Goal: Task Accomplishment & Management: Use online tool/utility

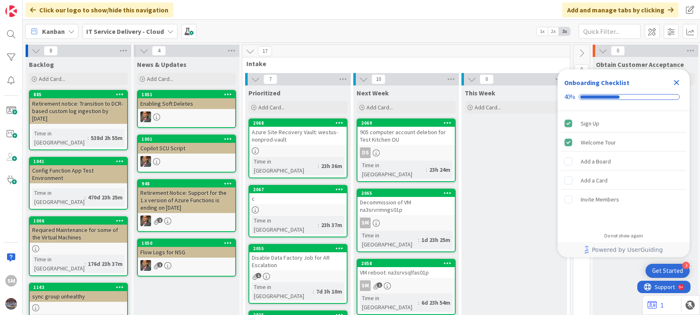
click at [299, 206] on div at bounding box center [297, 209] width 97 height 7
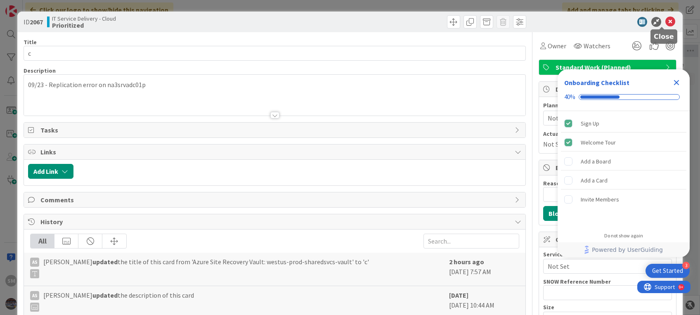
click at [666, 23] on icon at bounding box center [671, 22] width 10 height 10
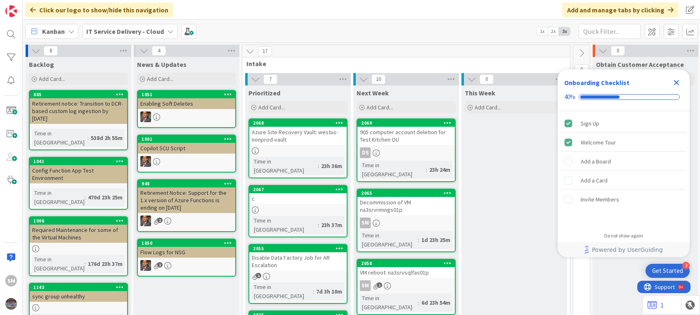
click at [677, 86] on icon "Close Checklist" at bounding box center [677, 83] width 10 height 10
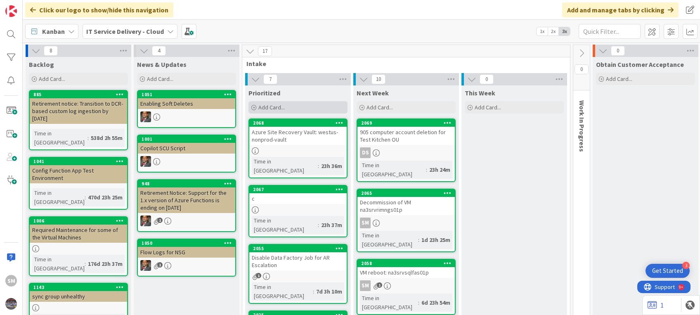
click at [286, 107] on div "Add Card..." at bounding box center [298, 107] width 99 height 12
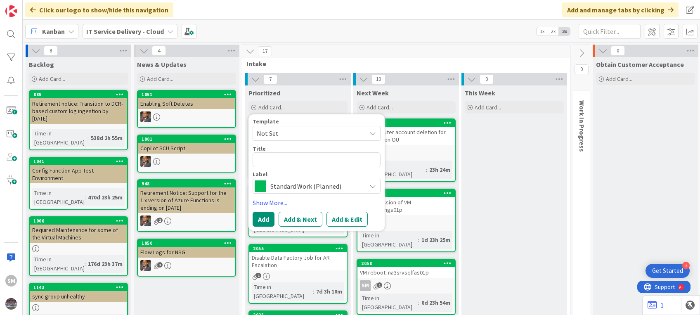
click at [271, 159] on textarea at bounding box center [317, 159] width 128 height 15
paste textarea "Decom the CUPS test server"
type textarea "x"
type textarea "Decom the CUPS test server"
click at [280, 161] on textarea "Decom the CUPS test server" at bounding box center [317, 159] width 128 height 15
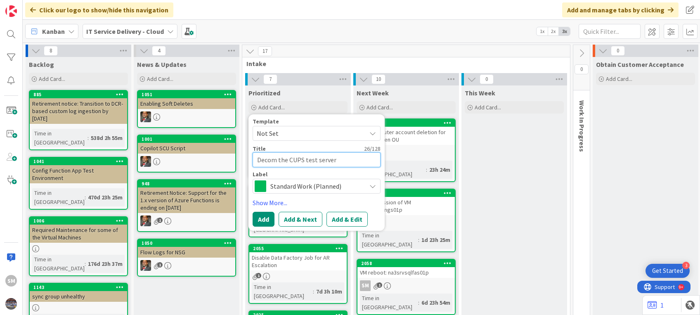
click at [280, 161] on textarea "Decom the CUPS test server" at bounding box center [317, 159] width 128 height 15
type textarea "x"
type textarea "Decom CUPS test server"
type textarea "x"
type textarea "Decom CUPS test server"
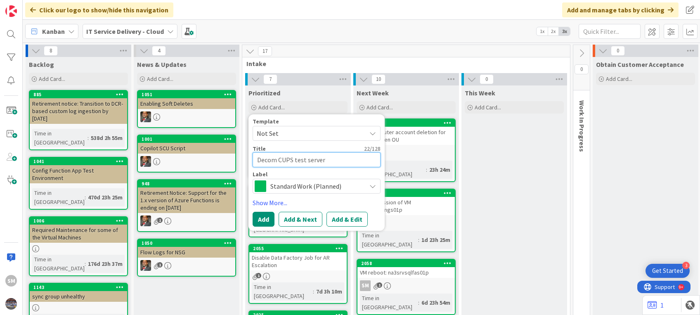
type textarea "x"
type textarea "Decomm CUPS test server"
type textarea "x"
type textarea "Decommi CUPS test server"
type textarea "x"
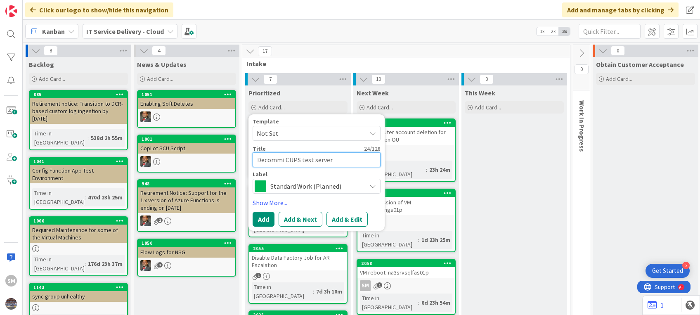
type textarea "Decommis CUPS test server"
type textarea "x"
type textarea "Decommiss CUPS test server"
type textarea "x"
type textarea "Decommissi CUPS test server"
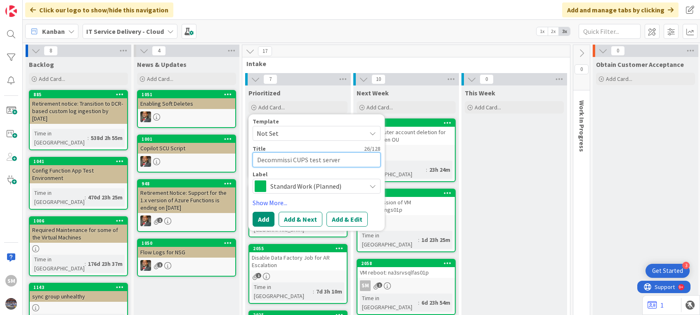
type textarea "x"
type textarea "Decommissio CUPS test server"
type textarea "x"
type textarea "Decommission CUPS test server"
click at [322, 156] on textarea "Decommission CUPS test server" at bounding box center [317, 159] width 128 height 15
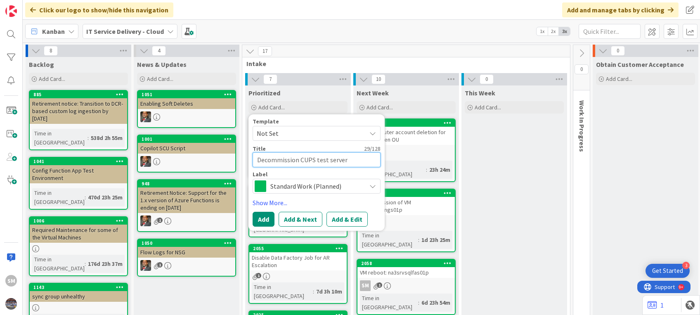
click at [322, 156] on textarea "Decommission CUPS test server" at bounding box center [317, 159] width 128 height 15
type textarea "x"
type textarea "Decommission CUPS n server"
type textarea "x"
type textarea "Decommission CUPS no server"
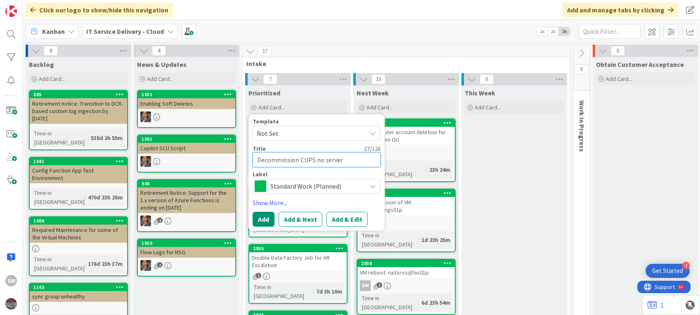
type textarea "x"
type textarea "Decommission CUPS non server"
type textarea "x"
type textarea "Decommission CUPS non- server"
type textarea "x"
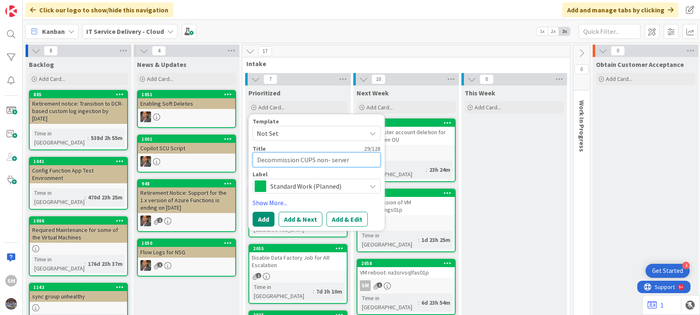
type textarea "Decommission CUPS non-p server"
type textarea "x"
type textarea "Decommission CUPS non-pr server"
type textarea "x"
type textarea "Decommission CUPS non-pro server"
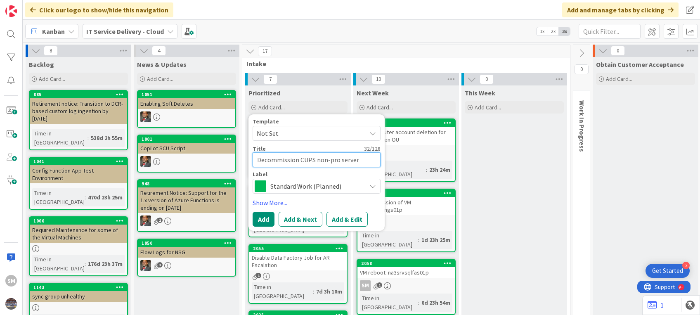
type textarea "x"
type textarea "Decommission CUPS non-prod server"
click at [364, 159] on textarea "Decommission CUPS non-prod server" at bounding box center [317, 159] width 128 height 15
type textarea "x"
type textarea "Decommission CUPS non-prod servers"
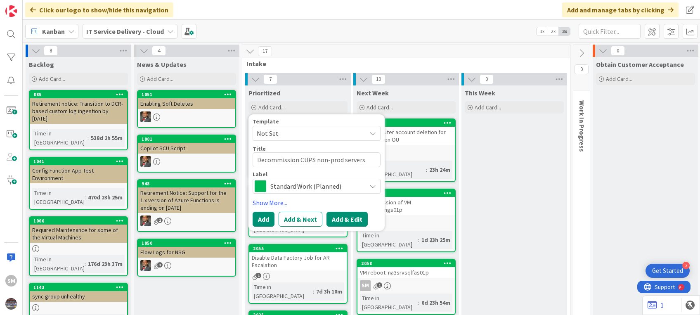
click at [347, 216] on button "Add & Edit" at bounding box center [347, 219] width 41 height 15
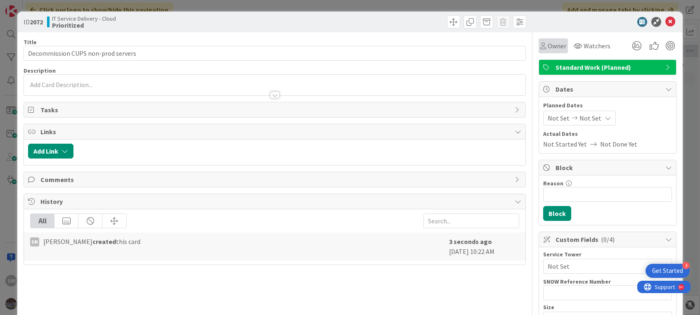
click at [548, 49] on span "Owner" at bounding box center [557, 46] width 19 height 10
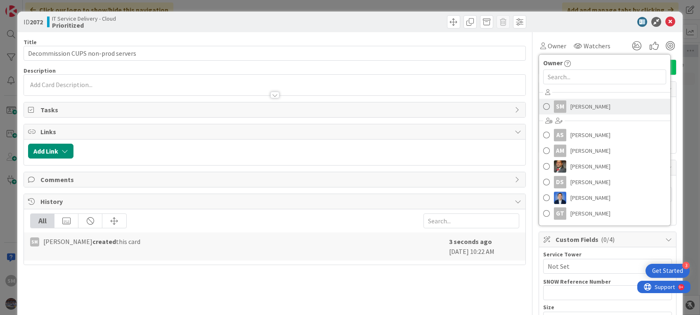
click at [555, 111] on div "SM" at bounding box center [560, 106] width 12 height 12
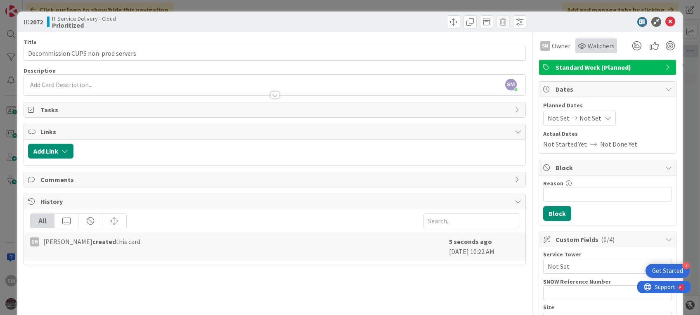
click at [588, 44] on span "Watchers" at bounding box center [601, 46] width 27 height 10
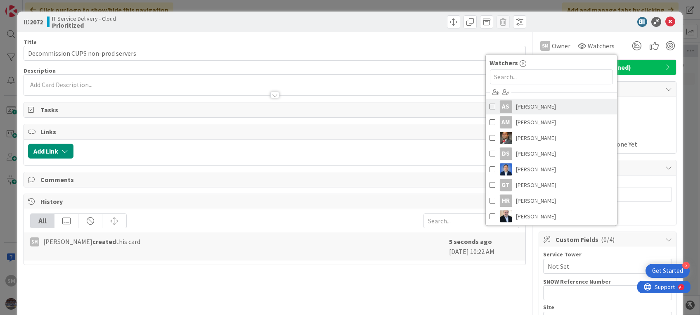
click at [516, 108] on span "[PERSON_NAME]" at bounding box center [536, 106] width 40 height 12
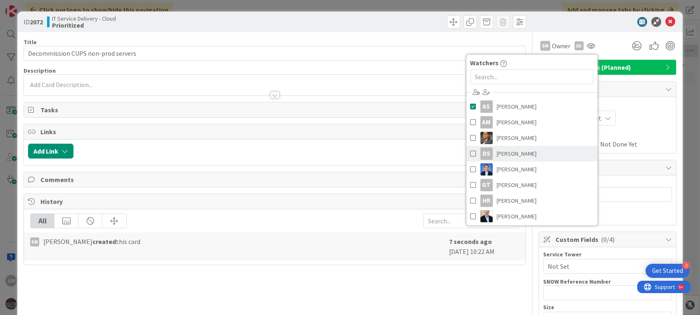
click at [509, 154] on span "[PERSON_NAME]" at bounding box center [517, 153] width 40 height 12
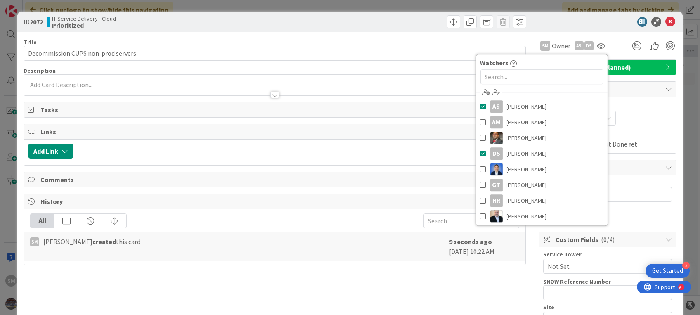
click at [546, 30] on div "ID 2072 IT Service Delivery - Cloud Prioritized" at bounding box center [349, 22] width 665 height 21
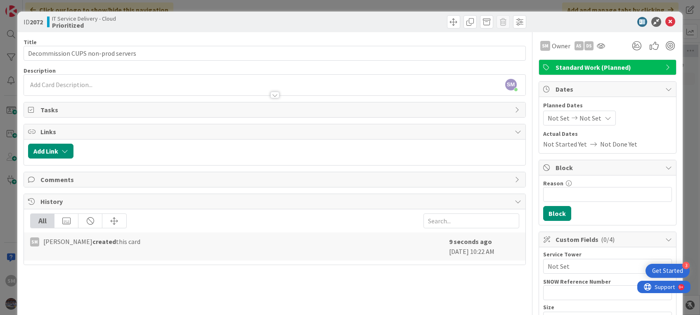
click at [211, 88] on div at bounding box center [274, 91] width 501 height 9
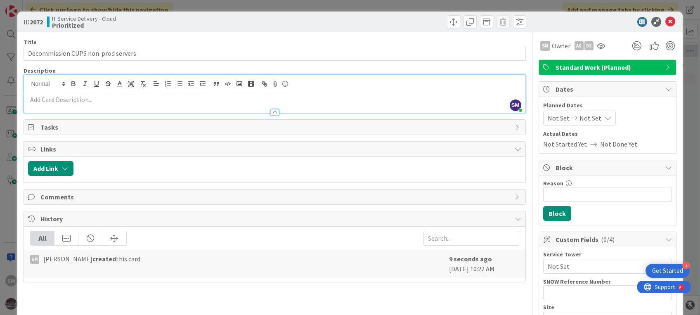
click at [191, 107] on div at bounding box center [274, 108] width 501 height 9
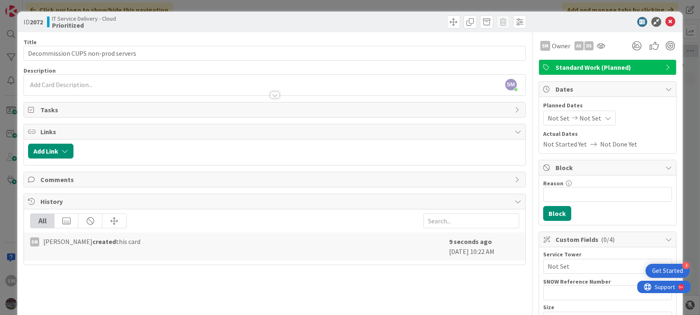
click at [154, 89] on div at bounding box center [274, 91] width 501 height 9
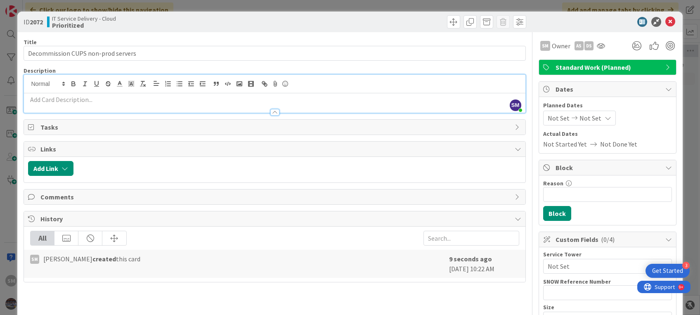
click at [57, 100] on p at bounding box center [274, 99] width 493 height 9
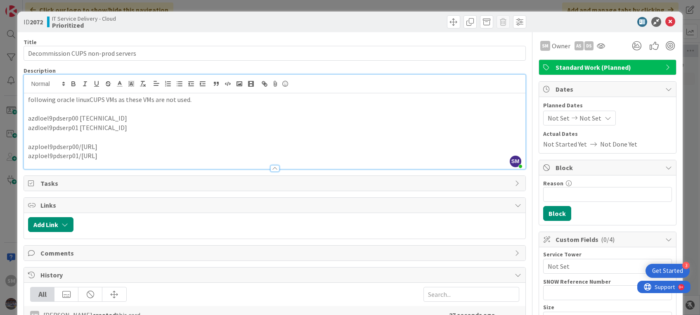
click at [114, 99] on p "following oracle linuxCUPS VMs as these VMs are not used." at bounding box center [274, 99] width 493 height 9
click at [26, 102] on div "following oracle linuxCUPS VMs need to decomm as these VMs are not used. azdloe…" at bounding box center [274, 131] width 501 height 76
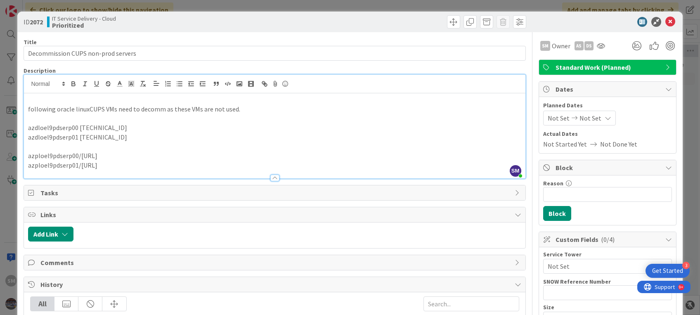
click at [40, 96] on p at bounding box center [274, 99] width 493 height 9
click at [666, 23] on icon at bounding box center [671, 22] width 10 height 10
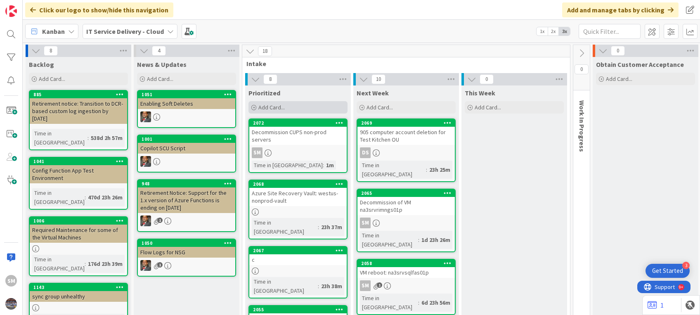
click at [301, 107] on div "Add Card..." at bounding box center [298, 107] width 99 height 12
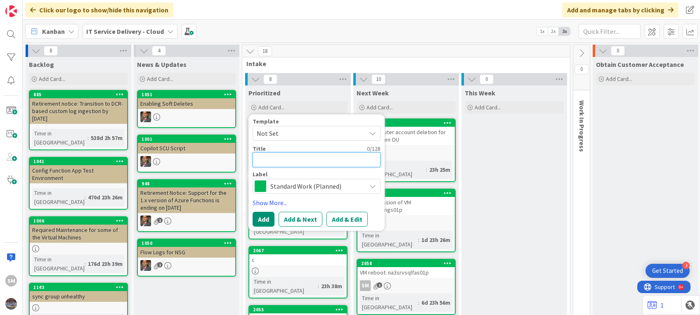
paste textarea "Audio is restricted under VDI"
type textarea "x"
type textarea "Audio is restricted under VDI"
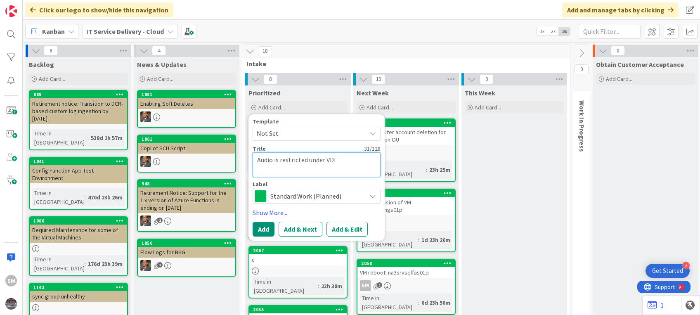
type textarea "x"
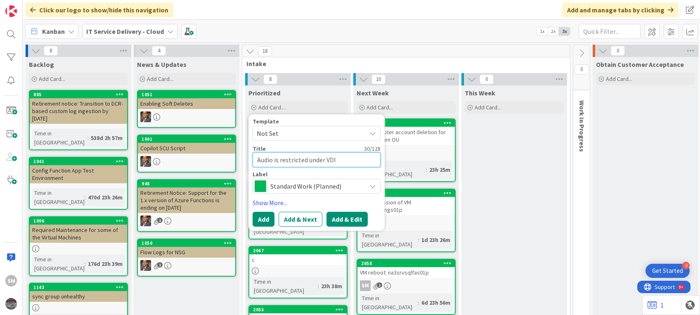
type textarea "Audio is restricted under VDI"
click at [347, 221] on button "Add & Edit" at bounding box center [347, 219] width 41 height 15
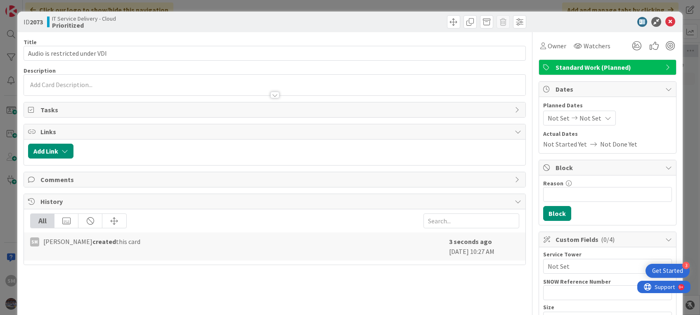
click at [160, 89] on div at bounding box center [274, 91] width 501 height 9
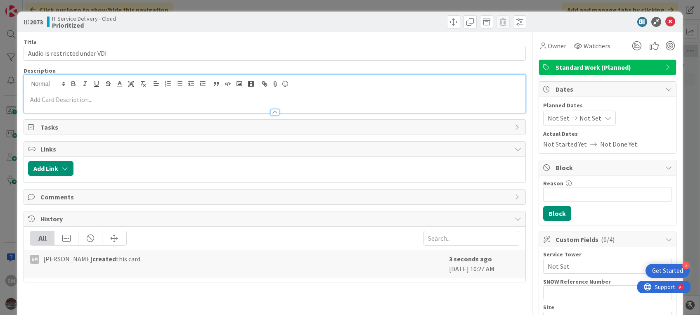
click at [140, 99] on p at bounding box center [274, 99] width 493 height 9
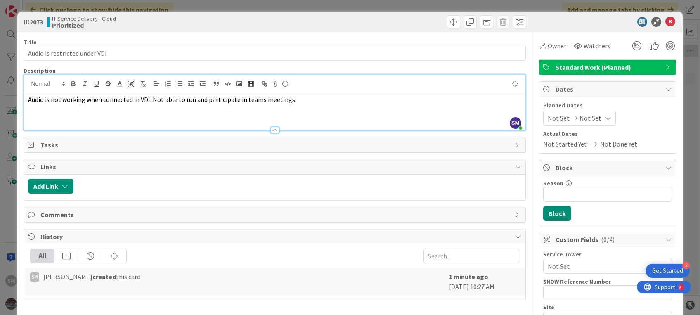
click at [26, 101] on div "Audio is not working when connected in VDI. Not able to run and participate in …" at bounding box center [274, 111] width 501 height 37
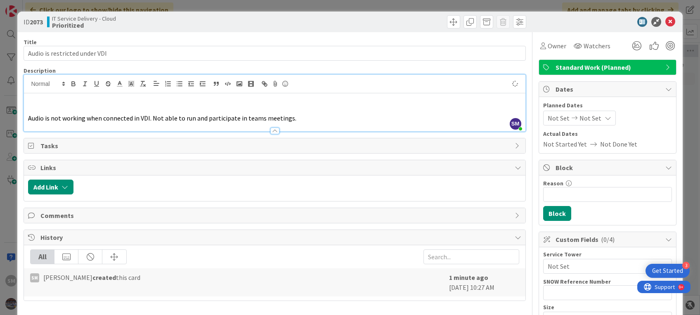
click at [34, 104] on p at bounding box center [274, 108] width 493 height 9
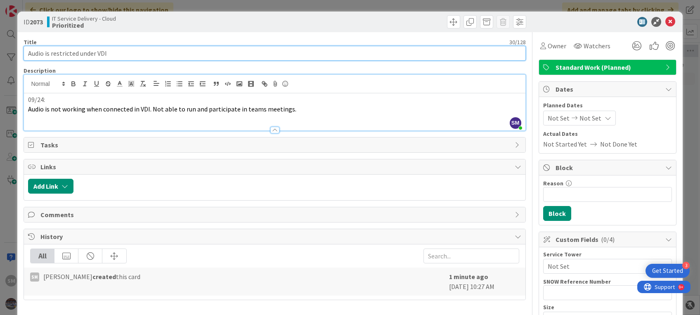
click at [110, 49] on input "Audio is restricted under VDI" at bounding box center [275, 53] width 502 height 15
paste input "INC0441997"
type input "Audio is restricted under VDI --INC0441997"
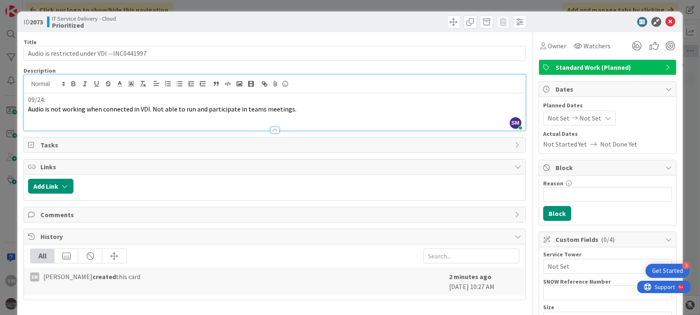
click at [63, 97] on p "09/24:" at bounding box center [274, 99] width 493 height 9
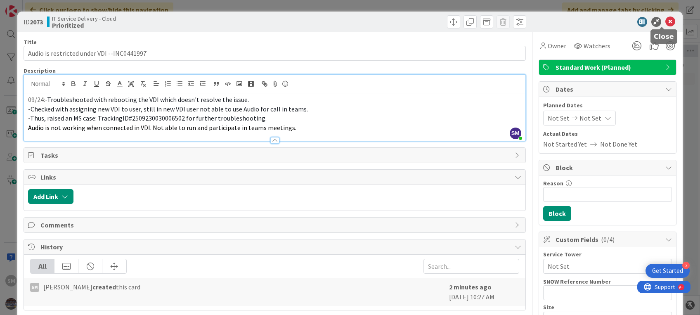
click at [666, 20] on icon at bounding box center [671, 22] width 10 height 10
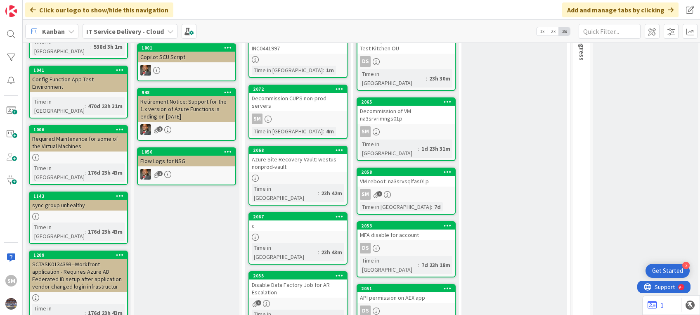
scroll to position [95, 0]
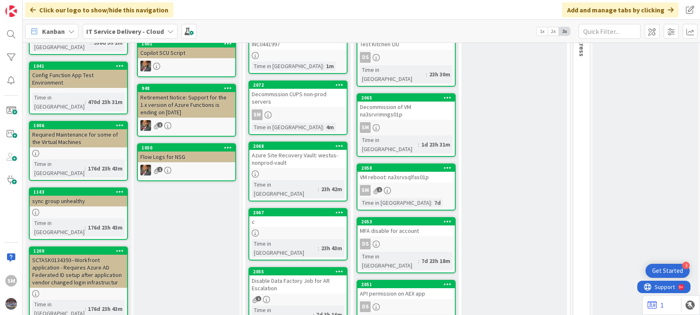
click at [400, 165] on link "2058 VM reboot: na3srvsqlfas01p SM 1 Time in Column : 7d" at bounding box center [406, 187] width 99 height 47
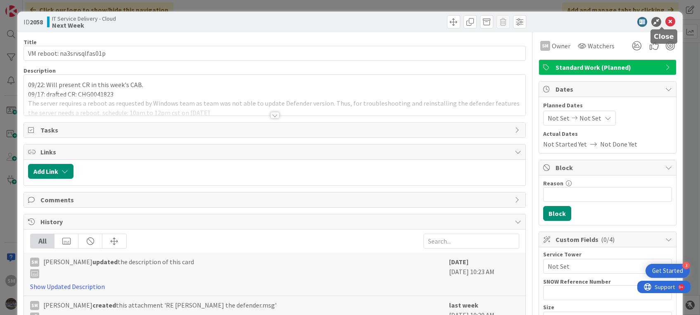
click at [666, 22] on icon at bounding box center [671, 22] width 10 height 10
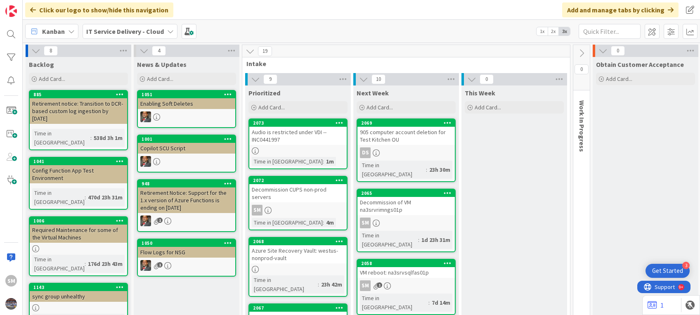
click at [311, 188] on div "Decommission CUPS non-prod servers" at bounding box center [297, 193] width 97 height 18
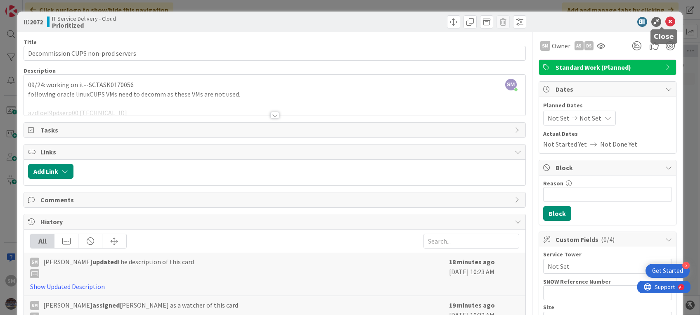
click at [666, 25] on icon at bounding box center [671, 22] width 10 height 10
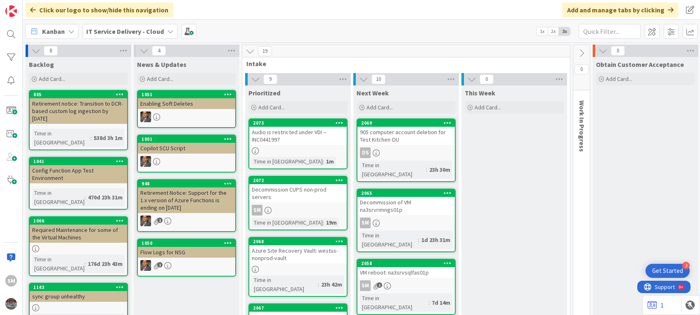
click at [315, 144] on div "Audio is restricted under VDI --INC0441997" at bounding box center [297, 136] width 97 height 18
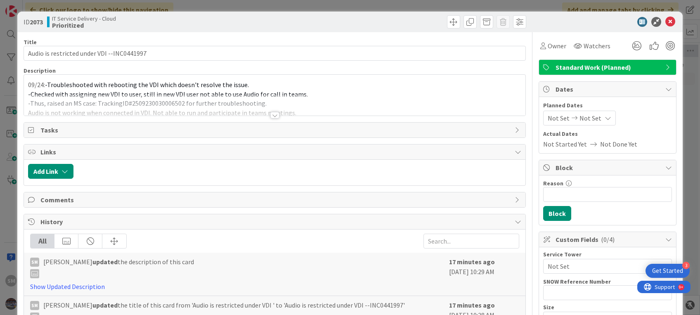
click at [270, 116] on div at bounding box center [274, 115] width 9 height 7
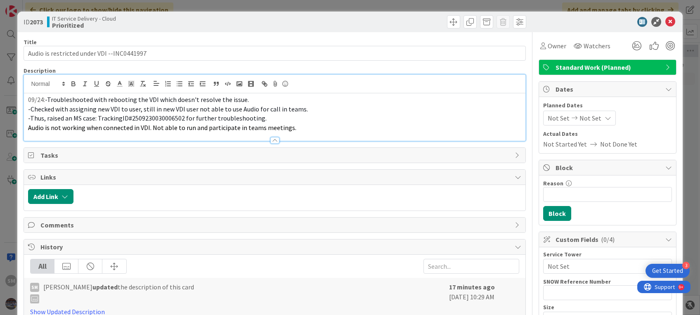
click at [290, 118] on p "-Thus, raised an MS case: TrackingID#2509230030006502 for further troubleshooti…" at bounding box center [274, 118] width 493 height 9
click at [301, 121] on p "-Thus, raised an MS case: TrackingID#2509230030006502 for further troubleshooti…" at bounding box center [274, 118] width 493 height 9
click at [666, 21] on icon at bounding box center [671, 22] width 10 height 10
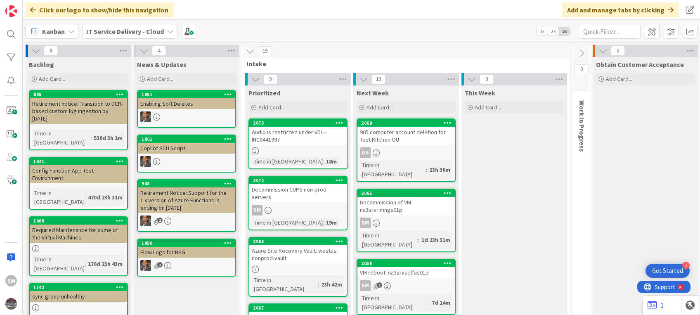
click at [312, 137] on div "Audio is restricted under VDI --INC0441997" at bounding box center [297, 136] width 97 height 18
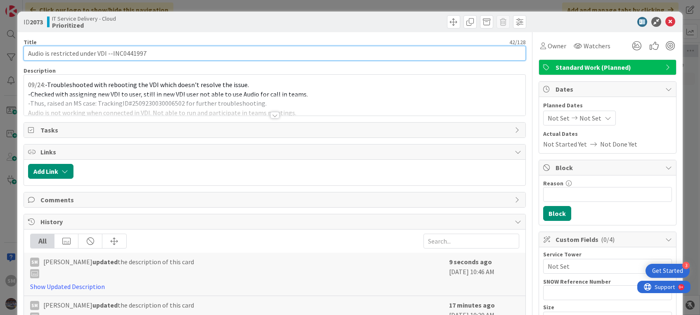
drag, startPoint x: 26, startPoint y: 52, endPoint x: 193, endPoint y: 51, distance: 166.8
click at [193, 51] on input "Audio is restricted under VDI --INC0441997" at bounding box center [275, 53] width 502 height 15
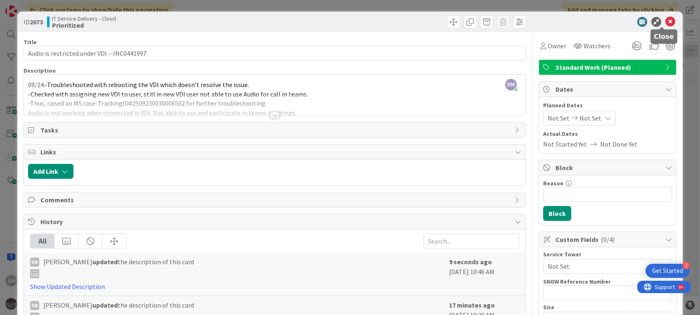
click at [666, 20] on icon at bounding box center [671, 22] width 10 height 10
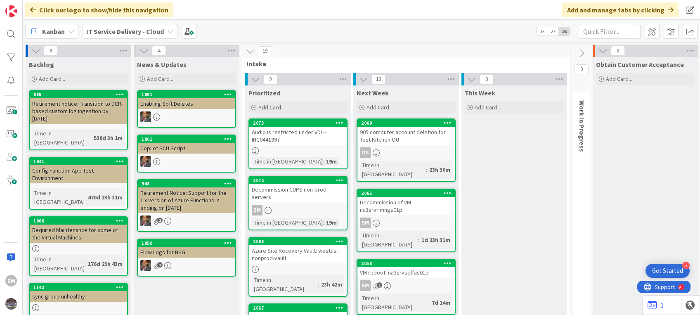
click at [303, 146] on link "2073 Audio is restricted under VDI --INC0441997 Time in Column : 19m" at bounding box center [298, 143] width 99 height 51
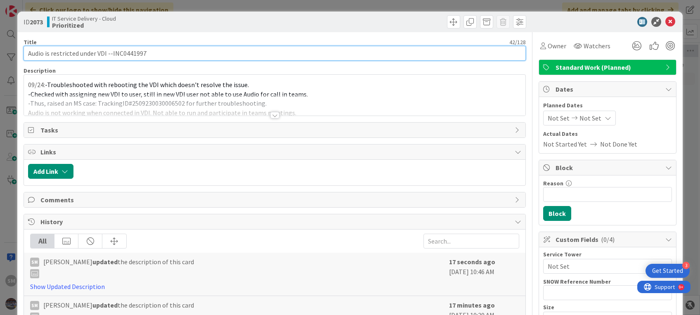
drag, startPoint x: 198, startPoint y: 53, endPoint x: 17, endPoint y: 52, distance: 181.7
click at [17, 52] on div "ID 2073 IT Service Delivery - Cloud Prioritized Title 42 / 128 Audio is restric…" at bounding box center [350, 157] width 700 height 315
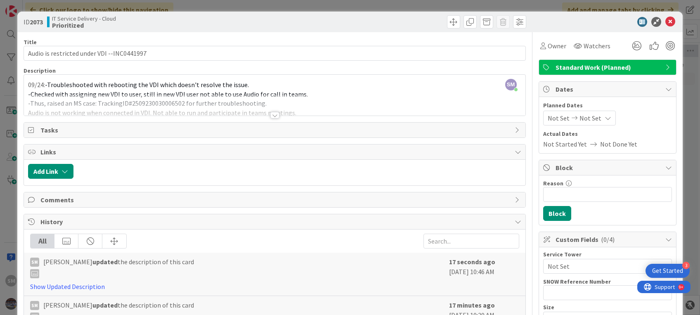
click at [400, 105] on div at bounding box center [274, 105] width 501 height 21
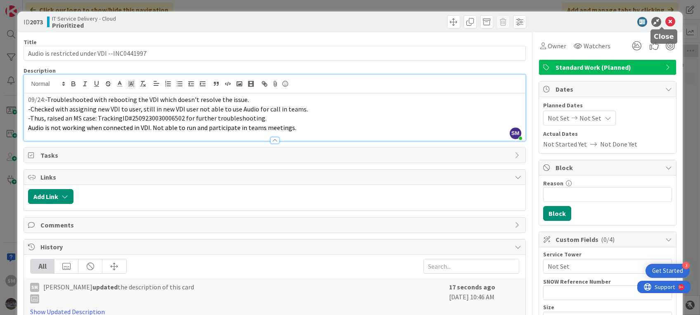
click at [666, 20] on icon at bounding box center [671, 22] width 10 height 10
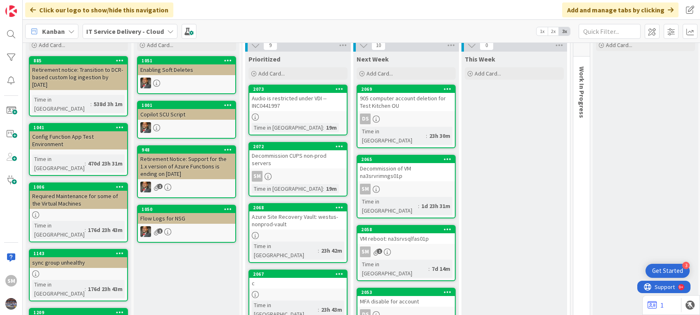
click at [291, 150] on div "Decommission CUPS non-prod servers" at bounding box center [297, 159] width 97 height 18
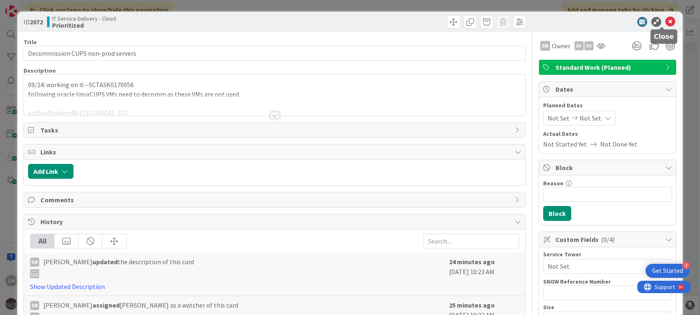
click at [666, 24] on icon at bounding box center [671, 22] width 10 height 10
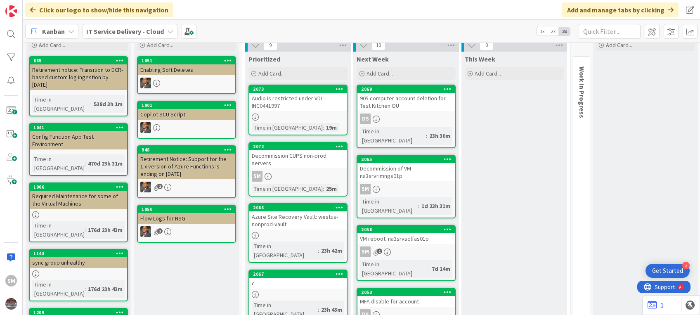
click at [387, 173] on link "2065 Decommission of VM na3srvrimngs01p SM Time in [GEOGRAPHIC_DATA] : 1d 23h 3…" at bounding box center [406, 187] width 99 height 64
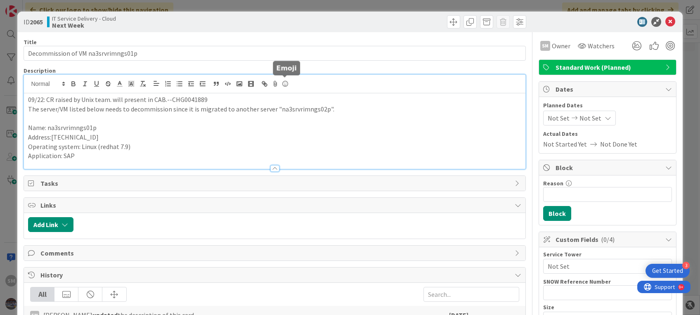
click at [284, 79] on div "09/22: CR raised by Unix team. will present in CAB.--CHG0041889 The server/VM l…" at bounding box center [274, 122] width 501 height 94
click at [29, 97] on p "09/22: CR raised by Unix team. will present in CAB.--CHG0041889" at bounding box center [274, 99] width 493 height 9
click at [391, 137] on p "Address:[TECHNICAL_ID]" at bounding box center [274, 137] width 493 height 9
click at [666, 21] on icon at bounding box center [671, 22] width 10 height 10
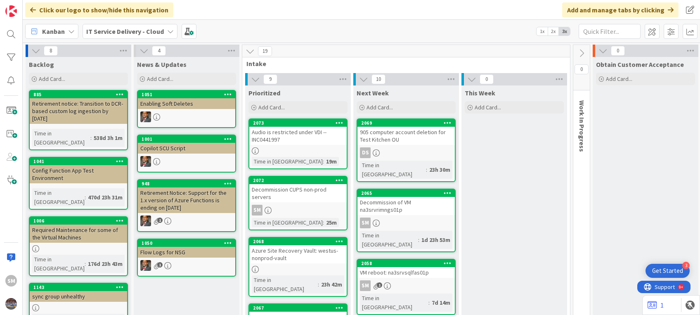
click at [324, 193] on div "Decommission CUPS non-prod servers" at bounding box center [297, 193] width 97 height 18
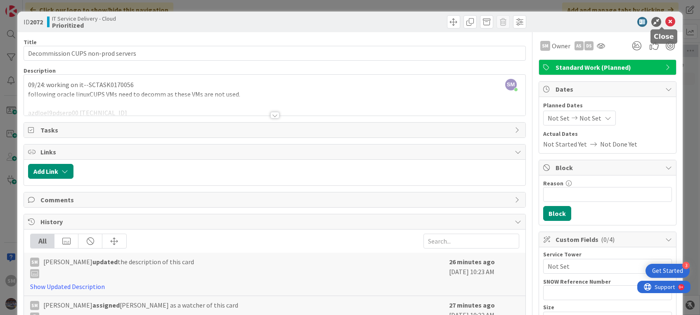
click at [666, 22] on icon at bounding box center [671, 22] width 10 height 10
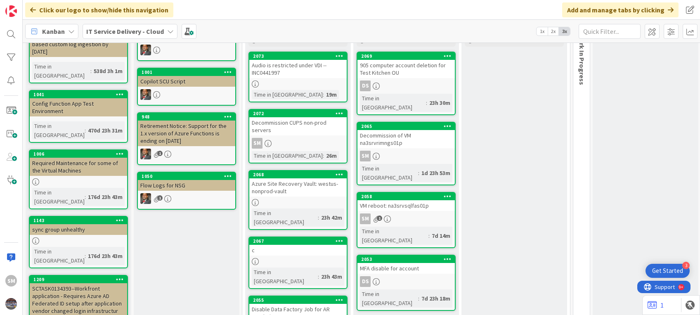
click at [409, 200] on div "VM reboot: na3srvsqlfas01p" at bounding box center [406, 205] width 97 height 11
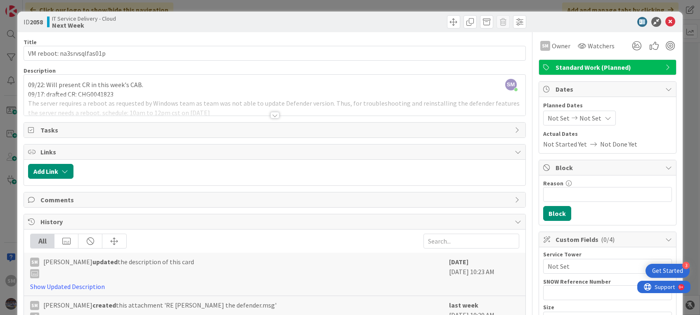
click at [273, 114] on div at bounding box center [274, 115] width 9 height 7
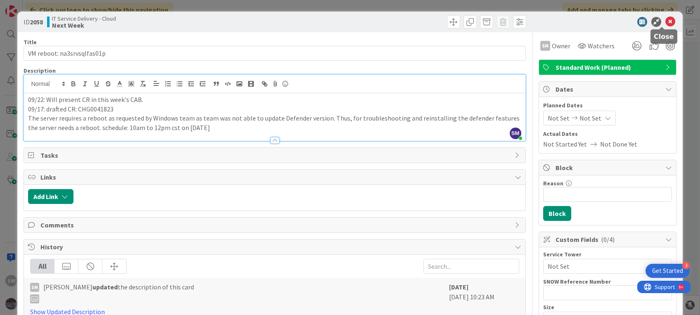
click at [666, 20] on icon at bounding box center [671, 22] width 10 height 10
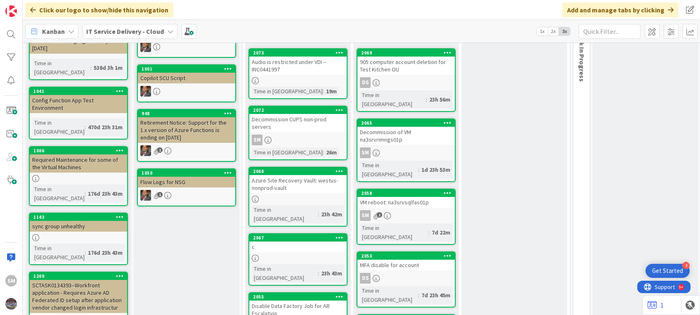
scroll to position [28, 0]
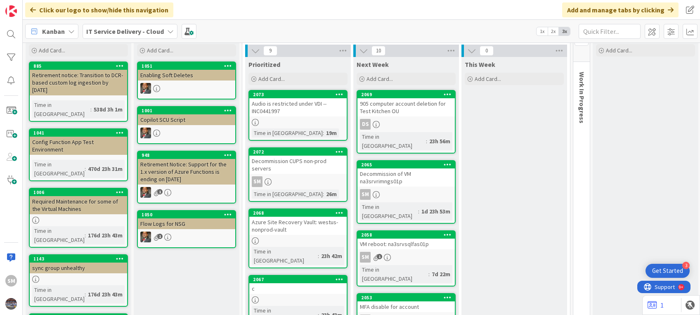
click at [300, 166] on link "2072 Decommission CUPS non-prod servers SM Time in [GEOGRAPHIC_DATA] : 26m" at bounding box center [298, 174] width 99 height 55
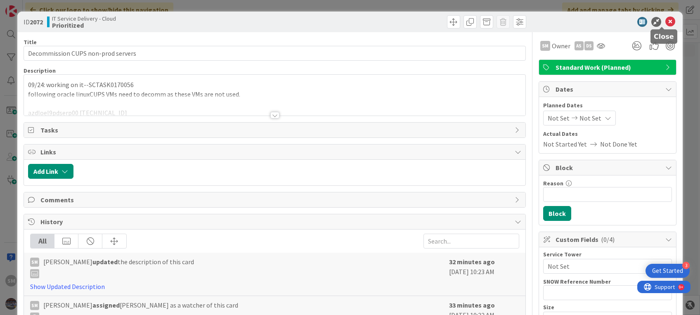
click at [666, 24] on icon at bounding box center [671, 22] width 10 height 10
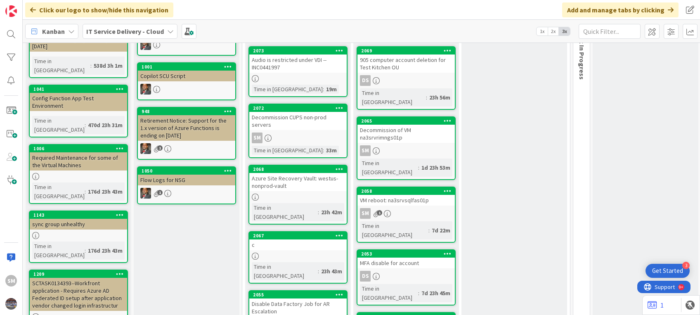
click at [413, 195] on div "VM reboot: na3srvsqlfas01p" at bounding box center [406, 200] width 97 height 11
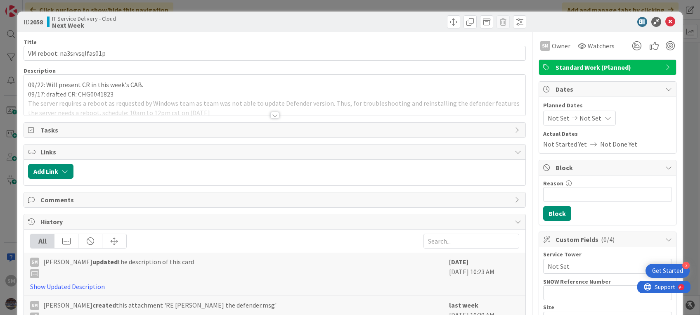
click at [270, 114] on div at bounding box center [274, 115] width 9 height 7
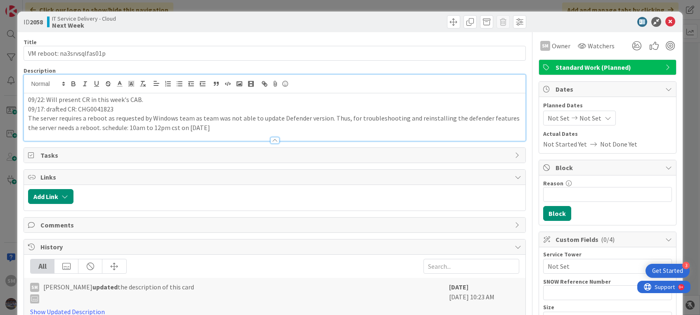
click at [277, 119] on p "The server requires a reboot as requested by Windows team as team was not able …" at bounding box center [274, 123] width 493 height 19
click at [195, 102] on p "09/22: Will present CR in this week's CAB." at bounding box center [274, 99] width 493 height 9
click at [666, 23] on icon at bounding box center [671, 22] width 10 height 10
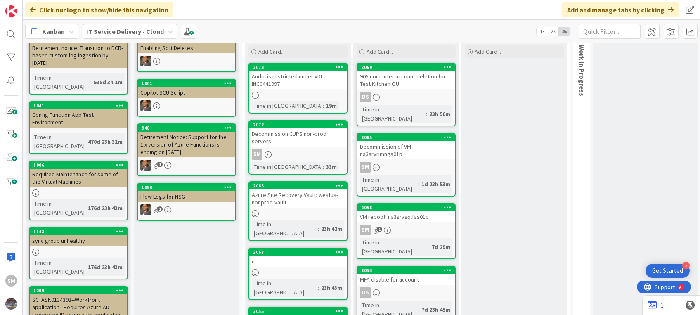
click at [296, 149] on div "SM" at bounding box center [297, 154] width 97 height 11
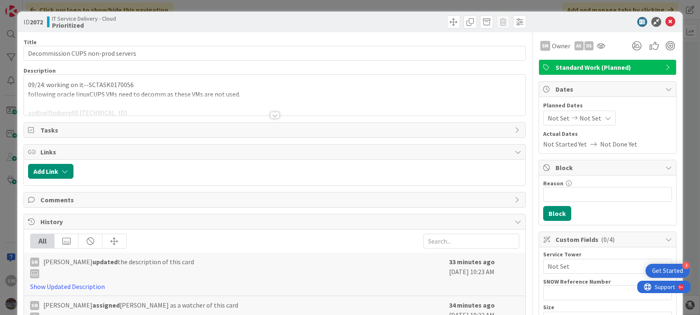
click at [273, 116] on div at bounding box center [274, 115] width 9 height 7
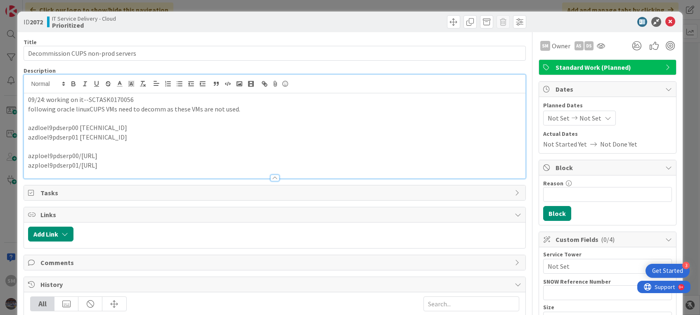
click at [273, 116] on p at bounding box center [274, 118] width 493 height 9
click at [666, 20] on icon at bounding box center [671, 22] width 10 height 10
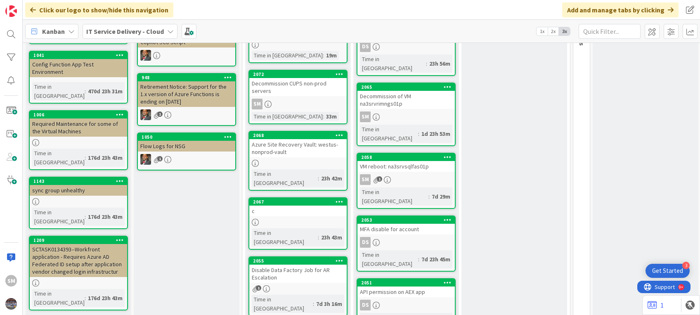
scroll to position [107, 0]
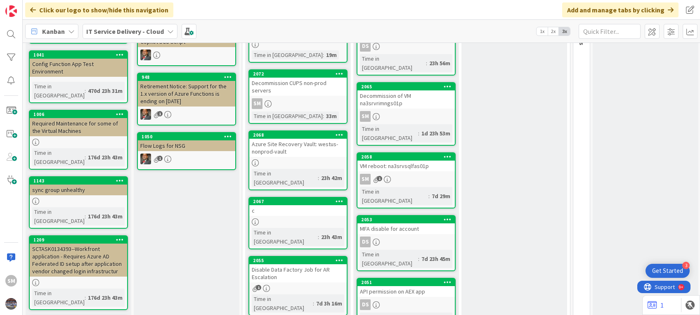
click at [307, 205] on div "c" at bounding box center [297, 210] width 97 height 11
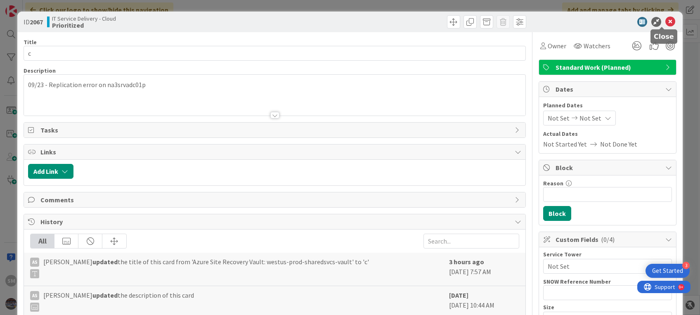
click at [666, 18] on icon at bounding box center [671, 22] width 10 height 10
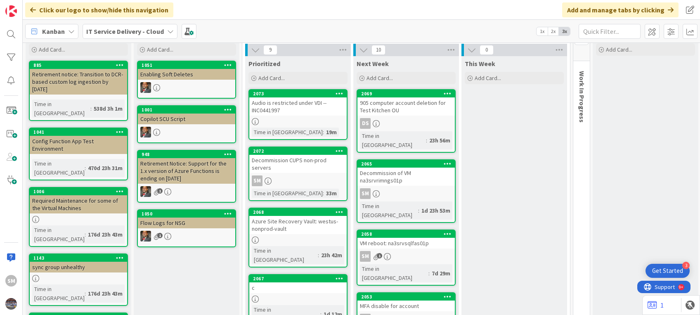
scroll to position [28, 0]
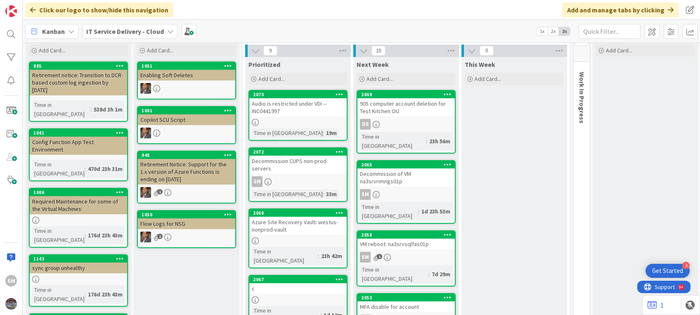
click at [326, 176] on div "SM" at bounding box center [297, 181] width 97 height 11
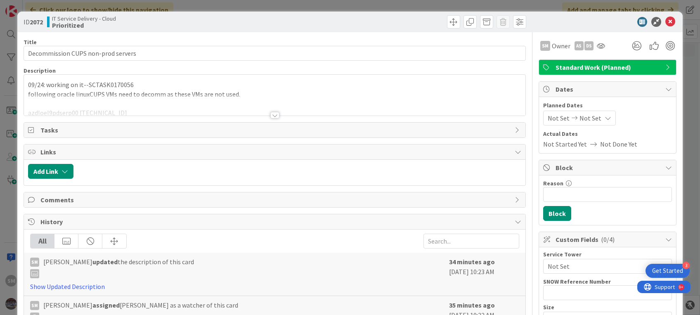
click at [255, 96] on div at bounding box center [274, 105] width 501 height 21
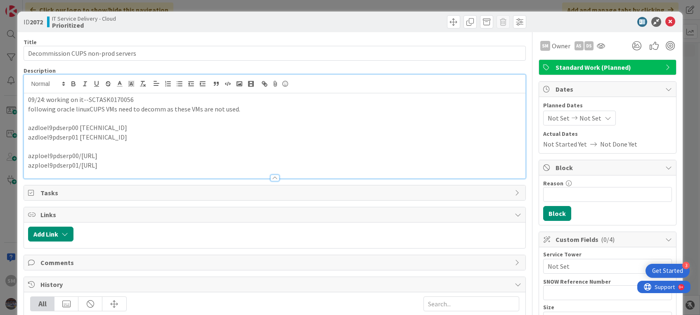
click at [251, 123] on p "azdloel9pdserp00 [TECHNICAL_ID]" at bounding box center [274, 127] width 493 height 9
click at [264, 128] on p "azdloel9pdserp00 [TECHNICAL_ID]" at bounding box center [274, 127] width 493 height 9
drag, startPoint x: 124, startPoint y: 169, endPoint x: 120, endPoint y: 164, distance: 6.8
click at [120, 164] on div "Description SM [PERSON_NAME] just joined 09/24: working on it--SCTASK0170056 fo…" at bounding box center [275, 123] width 502 height 112
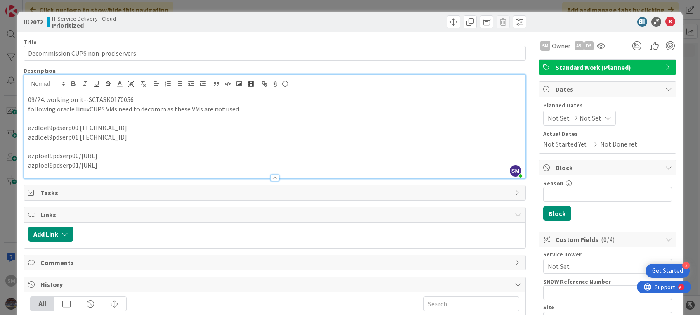
drag, startPoint x: 120, startPoint y: 164, endPoint x: 33, endPoint y: 125, distance: 95.0
click at [33, 125] on div "09/24: working on it--SCTASK0170056 following oracle linuxCUPS VMs need to deco…" at bounding box center [274, 135] width 501 height 85
click at [167, 148] on p at bounding box center [274, 146] width 493 height 9
click at [666, 19] on icon at bounding box center [671, 22] width 10 height 10
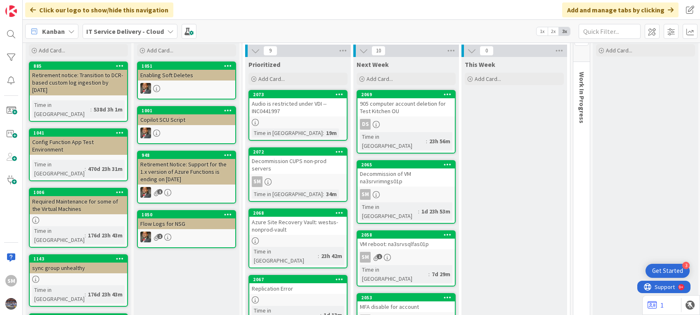
click at [410, 173] on div "Decommission of VM na3srvrimngs01p" at bounding box center [406, 177] width 97 height 18
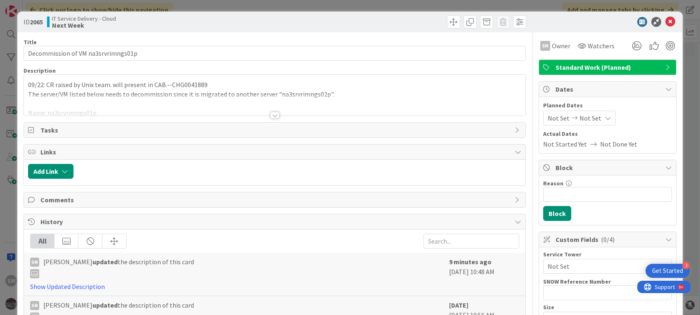
click at [309, 104] on div at bounding box center [274, 105] width 501 height 21
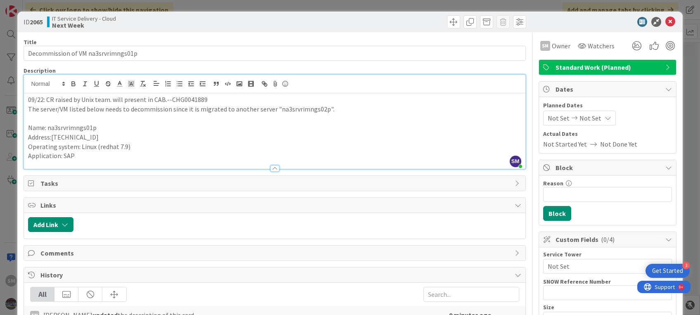
click at [120, 127] on p "Name: na3srvrimngs01p" at bounding box center [274, 127] width 493 height 9
click at [666, 17] on icon at bounding box center [671, 22] width 10 height 10
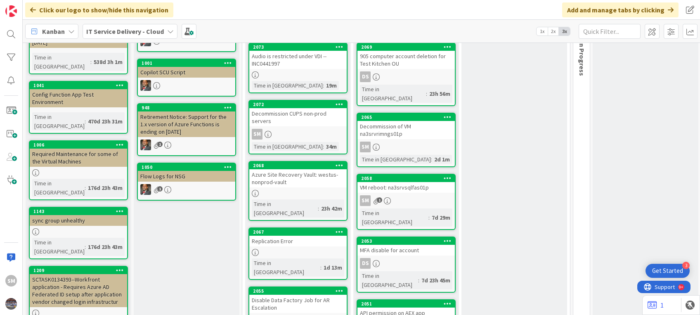
click at [410, 142] on div "SM" at bounding box center [406, 147] width 97 height 11
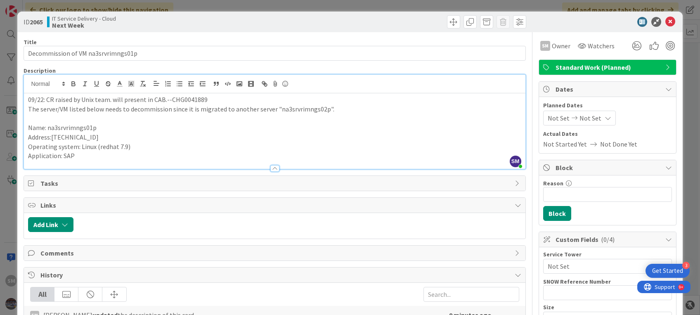
click at [26, 83] on div "SM [PERSON_NAME] just joined 09/22: CR raised by Unix team. will present in CAB…" at bounding box center [274, 122] width 501 height 94
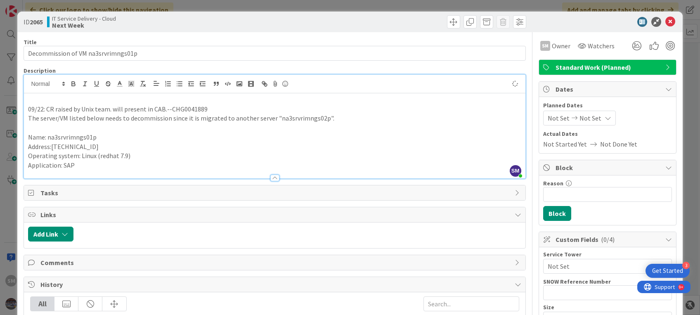
click at [34, 99] on p at bounding box center [274, 99] width 493 height 9
click at [200, 100] on p "09/24: CR cab approved, and implementation will start by" at bounding box center [274, 99] width 493 height 9
click at [666, 21] on icon at bounding box center [671, 22] width 10 height 10
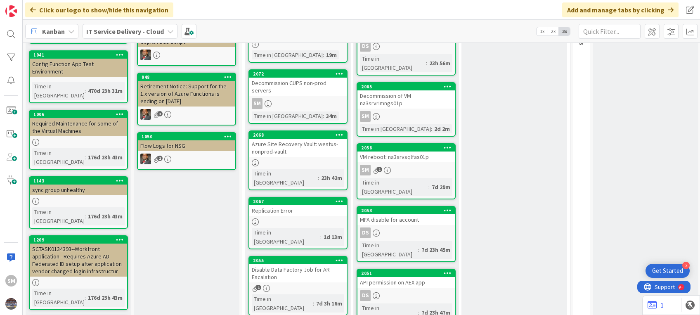
scroll to position [108, 0]
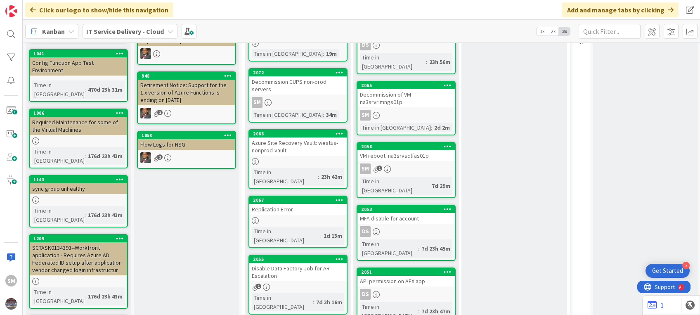
click at [420, 150] on div "VM reboot: na3srvsqlfas01p" at bounding box center [406, 155] width 97 height 11
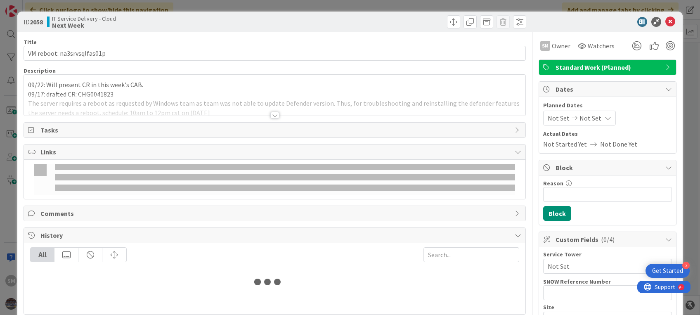
click at [277, 111] on body "3 Get Started SM Click our logo to show/hide this navigation Add and manage tab…" at bounding box center [350, 157] width 700 height 315
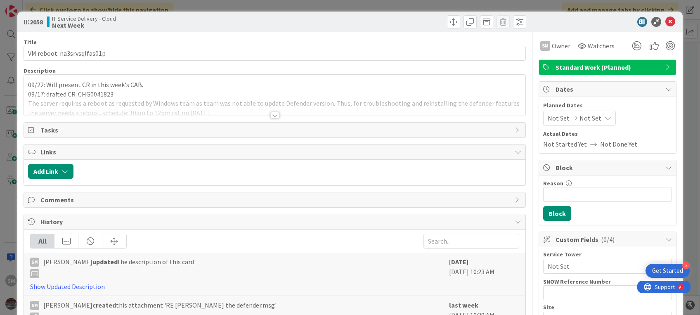
click at [237, 103] on div at bounding box center [274, 105] width 501 height 21
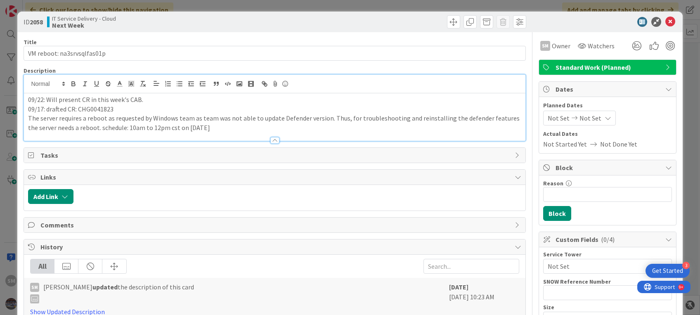
click at [143, 101] on p "09/22: Will present CR in this week's CAB." at bounding box center [274, 99] width 493 height 9
click at [28, 101] on p "09/22: Will present CR in this week's CAB." at bounding box center [274, 99] width 493 height 9
click at [666, 19] on icon at bounding box center [671, 22] width 10 height 10
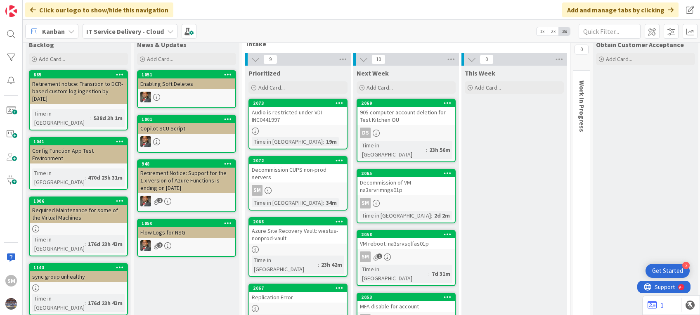
scroll to position [9, 0]
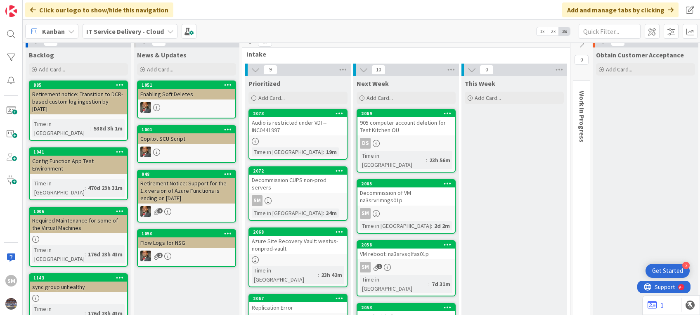
click at [288, 185] on link "2072 Decommission CUPS non-prod servers SM Time in [GEOGRAPHIC_DATA] : 34m" at bounding box center [298, 193] width 99 height 55
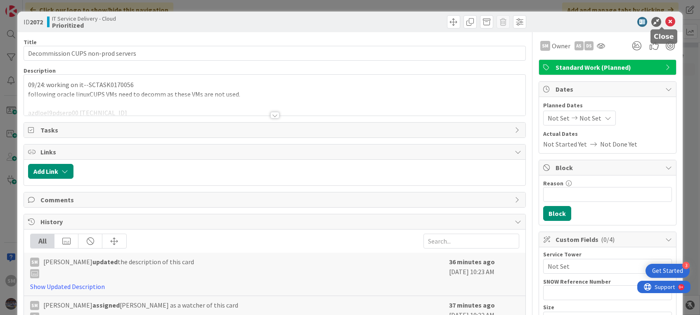
click at [666, 23] on icon at bounding box center [671, 22] width 10 height 10
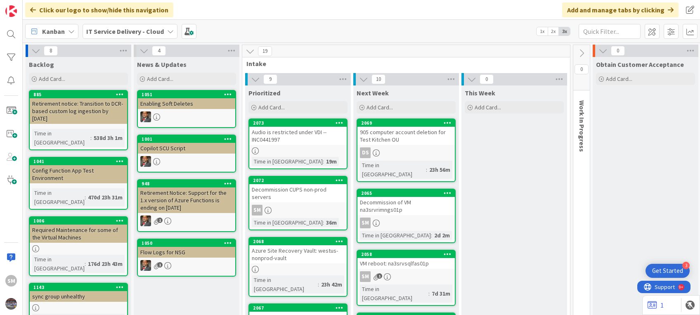
click at [318, 207] on div "SM" at bounding box center [297, 210] width 97 height 11
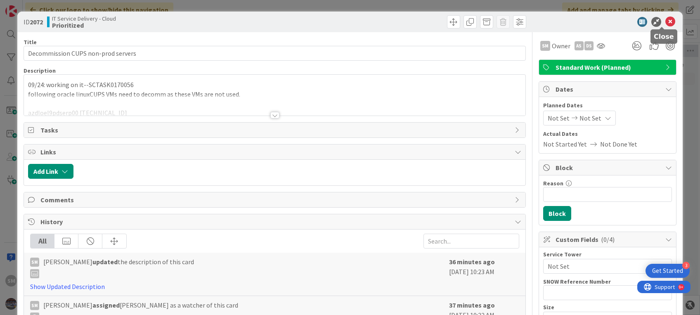
click at [666, 22] on icon at bounding box center [671, 22] width 10 height 10
